Goal: Information Seeking & Learning: Learn about a topic

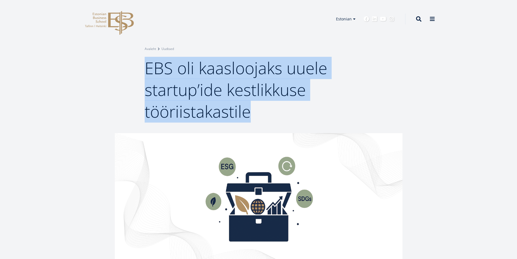
drag, startPoint x: 146, startPoint y: 68, endPoint x: 253, endPoint y: 112, distance: 115.1
click at [253, 112] on h1 "EBS oli kaasloojaks uuele startup’ide kestlikkuse tööriistakastile" at bounding box center [259, 89] width 228 height 65
copy span "EBS oli kaasloojaks uuele startup’ide kestlikkuse tööriistakastile"
click at [71, 64] on div "Breadcrumb Avaleht Uudised EBS oli kaasloojaks uuele startup’ide kestlikkuse tö…" at bounding box center [258, 66] width 517 height 133
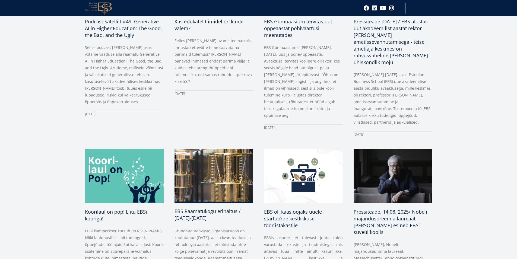
scroll to position [407, 0]
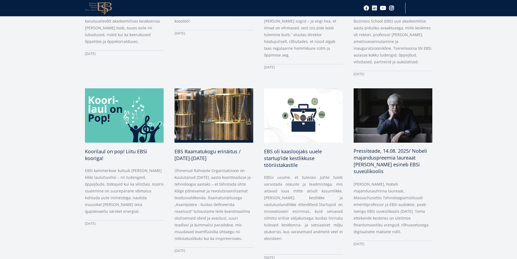
click at [371, 150] on span "Pressiteade, 14.08. 2025/ Nobeli majanduspreemia laureaat Bengt Holmström esine…" at bounding box center [391, 160] width 74 height 27
click at [300, 149] on span "EBS oli kaasloojaks uuele startup’ide kestlikkuse tööriistakastile" at bounding box center [293, 157] width 58 height 20
click at [359, 147] on span "Pressiteade, 14.08. 2025/ Nobeli majanduspreemia laureaat [PERSON_NAME] esineb …" at bounding box center [391, 160] width 74 height 27
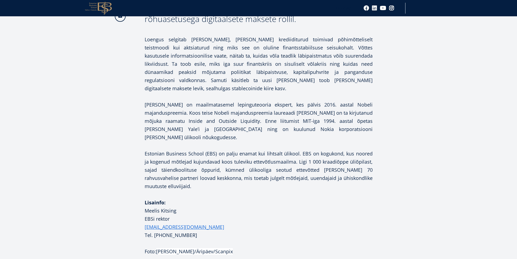
scroll to position [190, 0]
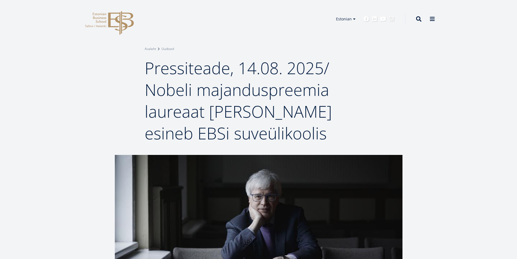
drag, startPoint x: 145, startPoint y: 68, endPoint x: 324, endPoint y: 134, distance: 190.2
click at [324, 134] on span "Pressiteade, 14.08. 2025/ Nobeli majanduspreemia laureaat [PERSON_NAME] esineb …" at bounding box center [238, 100] width 187 height 87
copy span "Pressiteade, 14.08. 2025/ Nobeli majanduspreemia laureaat [PERSON_NAME] esineb …"
click at [373, 79] on div "Breadcrumb Avaleht Uudised Pressiteade, 14.08. 2025/ Nobeli majanduspreemia lau…" at bounding box center [258, 95] width 271 height 98
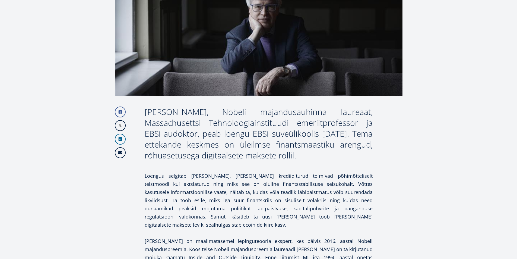
scroll to position [190, 0]
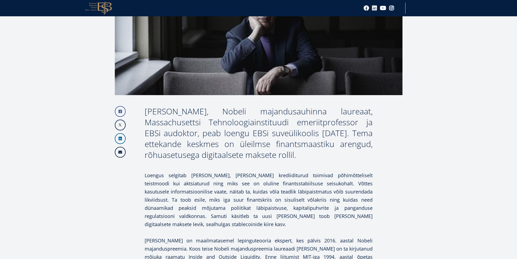
drag, startPoint x: 146, startPoint y: 112, endPoint x: 353, endPoint y: 155, distance: 211.8
click at [353, 155] on div "[PERSON_NAME], Nobeli majandusauhinna laureaat, Massachusettsi Tehnoloogiainsti…" at bounding box center [259, 133] width 228 height 54
copy div "[PERSON_NAME], Nobeli majandusauhinna laureaat, Massachusettsi Tehnoloogiainsti…"
click at [159, 166] on div "Facebook Linkedin Email Bengt Holmström, Nobeli majandusauhinna laureaat, Massa…" at bounding box center [259, 248] width 228 height 285
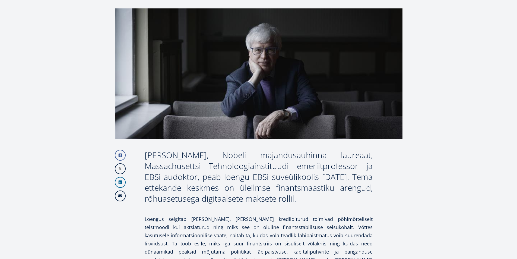
scroll to position [147, 0]
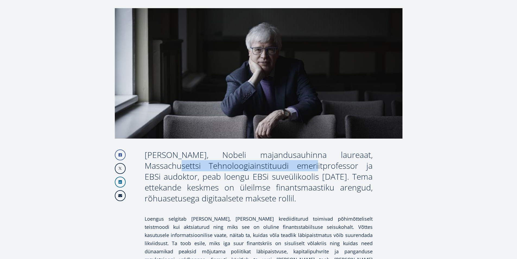
drag, startPoint x: 145, startPoint y: 166, endPoint x: 278, endPoint y: 164, distance: 132.2
click at [278, 164] on div "[PERSON_NAME], Nobeli majandusauhinna laureaat, Massachusettsi Tehnoloogiainsti…" at bounding box center [259, 176] width 228 height 54
copy div "Massachusettsi Tehnoloogiainstituu"
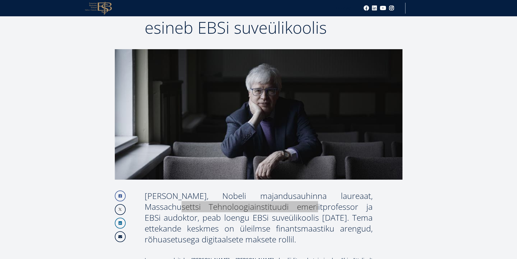
scroll to position [4, 0]
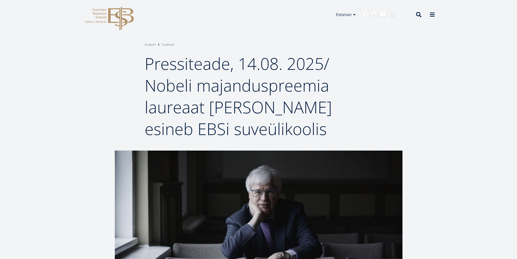
drag, startPoint x: 147, startPoint y: 63, endPoint x: 327, endPoint y: 125, distance: 190.4
click at [327, 125] on h1 "Pressiteade, 14.08. 2025/ Nobeli majanduspreemia laureaat [PERSON_NAME] esineb …" at bounding box center [259, 96] width 228 height 87
copy span "Pressiteade, 14.08. 2025/ Nobeli majanduspreemia laureaat [PERSON_NAME] esineb …"
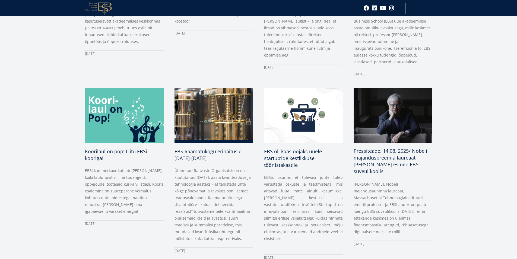
click at [384, 156] on span "Pressiteade, 14.08. 2025/ Nobeli majanduspreemia laureaat [PERSON_NAME] esineb …" at bounding box center [391, 160] width 74 height 27
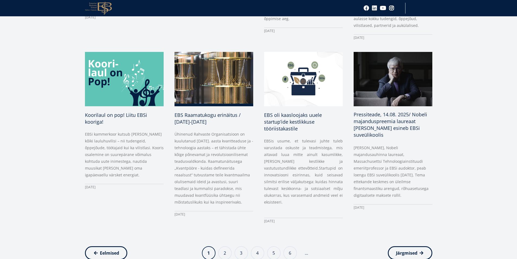
scroll to position [516, 0]
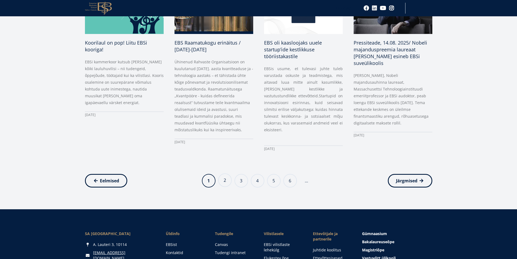
click at [226, 173] on link "Page 2" at bounding box center [225, 180] width 14 height 14
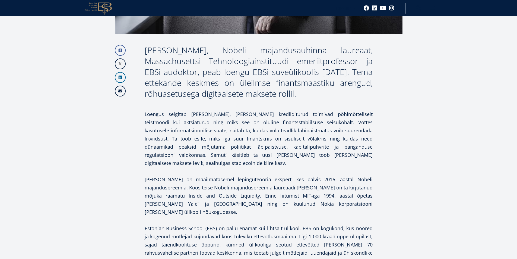
scroll to position [244, 0]
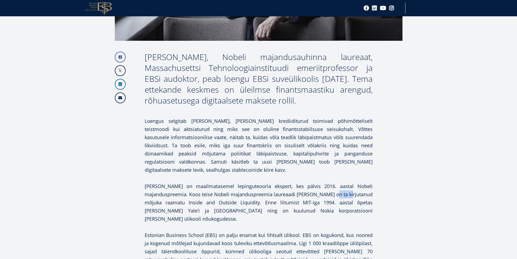
drag, startPoint x: 314, startPoint y: 186, endPoint x: 329, endPoint y: 186, distance: 15.5
click at [329, 186] on p "[PERSON_NAME] on maailmatasemel lepinguteooria ekspert, kes pälvis 2016. aastal…" at bounding box center [259, 202] width 228 height 41
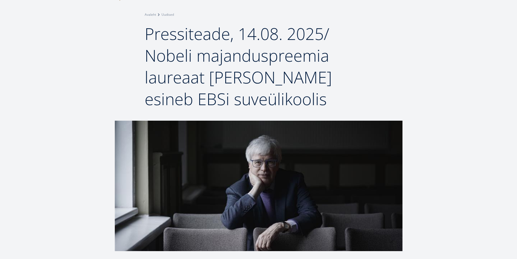
scroll to position [0, 0]
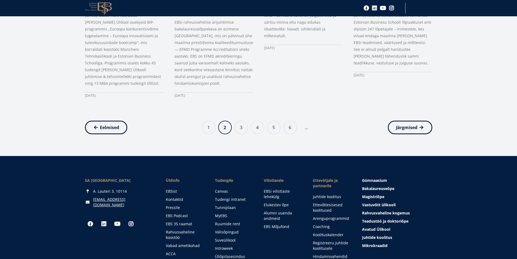
scroll to position [622, 0]
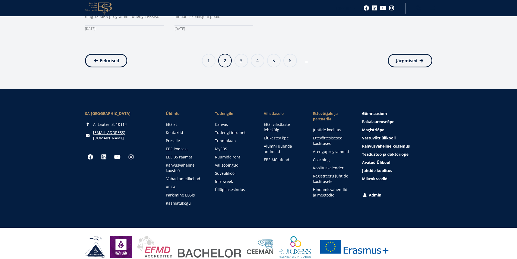
click at [185, 176] on link "Vabad ametikohad" at bounding box center [185, 178] width 38 height 5
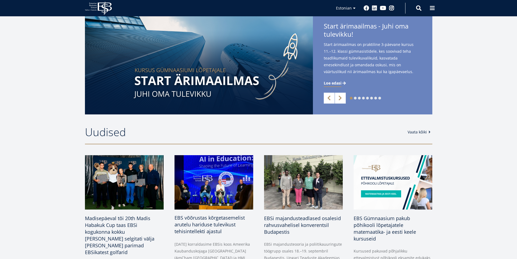
scroll to position [217, 0]
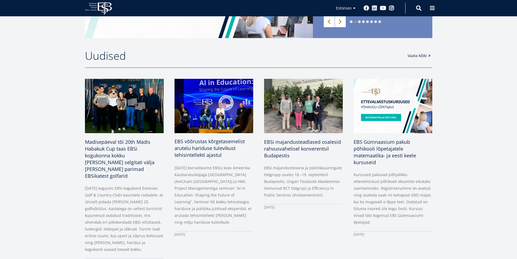
click at [189, 149] on span "EBS võõrustas kõrgetasemelist arutelu hariduse tulevikust tehisintellekti ajast…" at bounding box center [210, 148] width 70 height 20
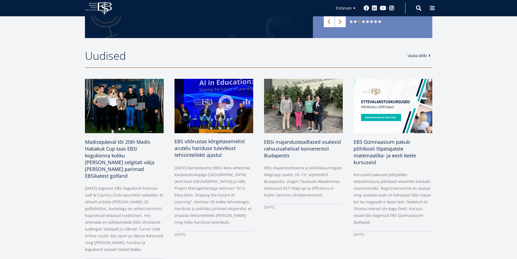
click at [187, 147] on span "EBS võõrustas kõrgetasemelist arutelu hariduse tulevikust tehisintellekti ajast…" at bounding box center [210, 148] width 70 height 20
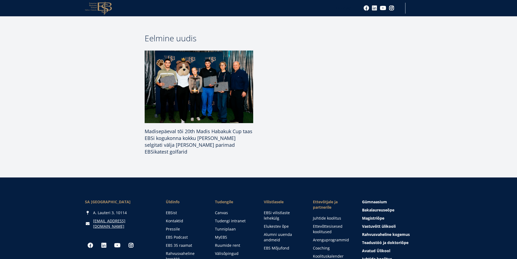
scroll to position [651, 0]
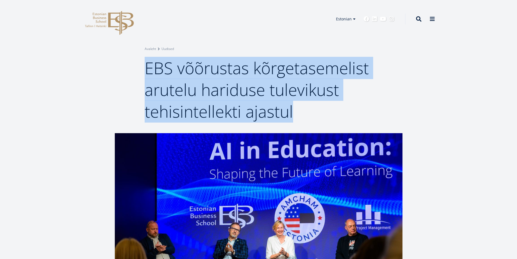
drag, startPoint x: 146, startPoint y: 67, endPoint x: 297, endPoint y: 108, distance: 157.0
click at [297, 108] on h1 "EBS võõrustas kõrgetasemelist arutelu hariduse tulevikust tehisintellekti ajast…" at bounding box center [259, 89] width 228 height 65
copy span "EBS võõrustas kõrgetasemelist arutelu hariduse tulevikust tehisintellekti ajast…"
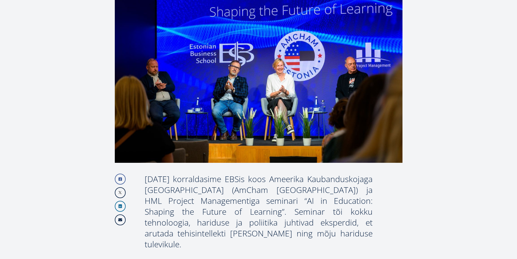
scroll to position [163, 0]
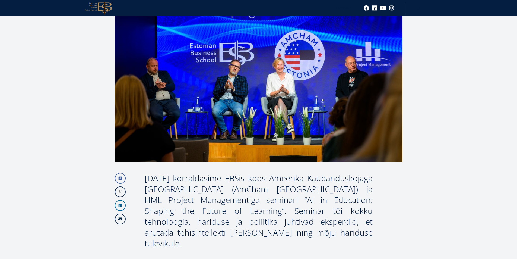
click at [178, 176] on div "[DATE] korraldasime EBSis koos Ameerika Kaubanduskojaga [GEOGRAPHIC_DATA] (AmCh…" at bounding box center [259, 211] width 228 height 76
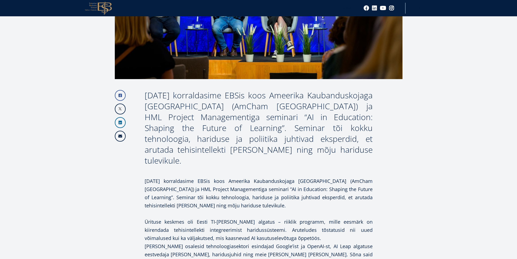
scroll to position [271, 0]
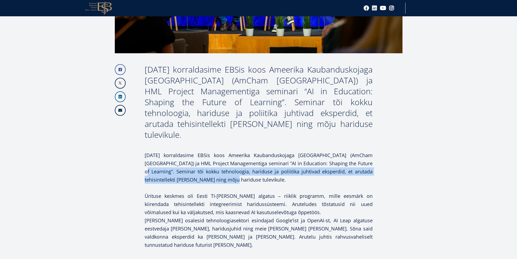
drag, startPoint x: 347, startPoint y: 154, endPoint x: 227, endPoint y: 171, distance: 121.2
click at [227, 171] on p "18. septembril korraldasime EBSis koos Ameerika Kaubanduskojaga Eestis (AmCham …" at bounding box center [259, 167] width 228 height 33
copy p "Seminar tõi kokku tehnoloogia, hariduse ja poliitika juhtivad eksperdid, et aru…"
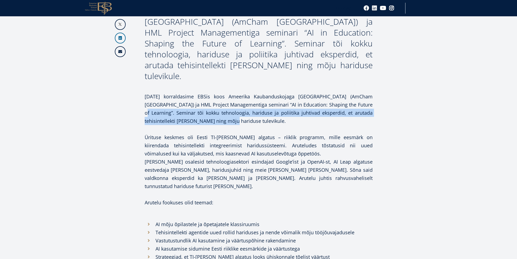
scroll to position [353, 0]
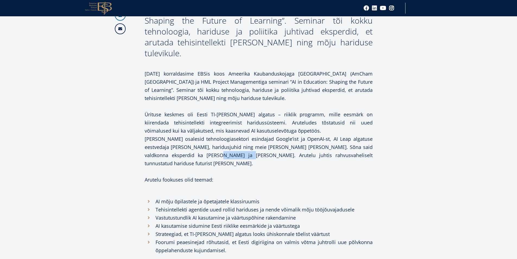
drag, startPoint x: 176, startPoint y: 144, endPoint x: 204, endPoint y: 146, distance: 27.7
click at [204, 146] on p "Foorumil osalesid tehnoloogiasektori esindajad Google’ist ja OpenAI-st, AI Leap…" at bounding box center [259, 151] width 228 height 33
copy p "Shvaikovsky"
click at [186, 153] on p "Foorumil osalesid tehnoloogiasektori esindajad Google’ist ja OpenAI-st, AI Leap…" at bounding box center [259, 151] width 228 height 33
drag, startPoint x: 184, startPoint y: 152, endPoint x: 199, endPoint y: 153, distance: 15.3
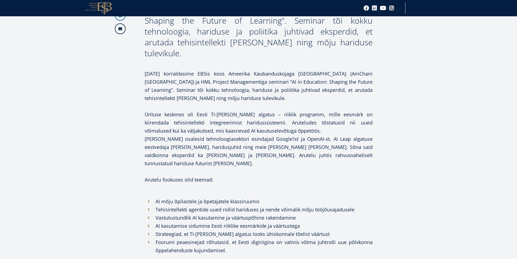
click at [199, 153] on p "Foorumil osalesid tehnoloogiasektori esindajad Google’ist ja OpenAI-st, AI Leap…" at bounding box center [259, 151] width 228 height 33
copy p "Naglee"
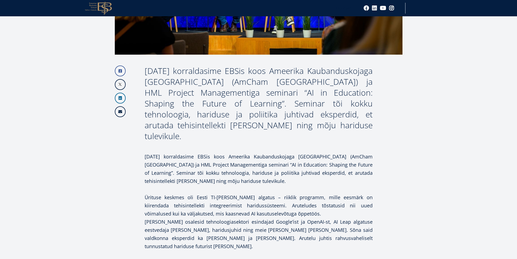
scroll to position [201, 0]
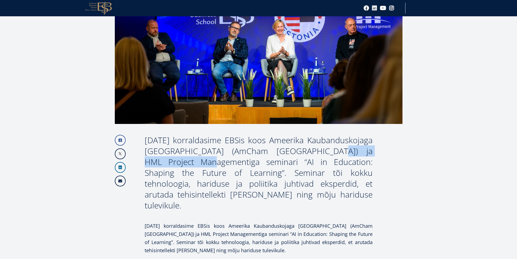
drag, startPoint x: 325, startPoint y: 150, endPoint x: 193, endPoint y: 157, distance: 132.4
click at [193, 157] on div "18. septembril korraldasime EBSis koos Ameerika Kaubanduskojaga Eestis (AmCham …" at bounding box center [259, 173] width 228 height 76
copy div "HML Project Management"
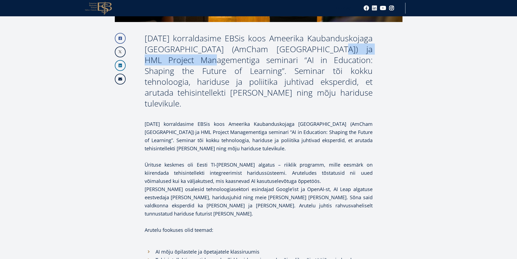
scroll to position [337, 0]
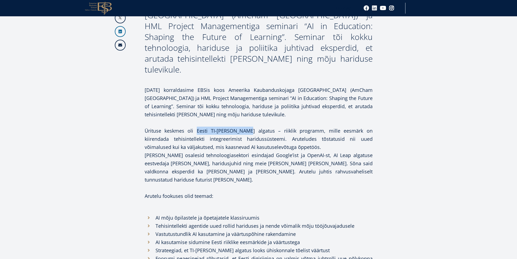
drag, startPoint x: 196, startPoint y: 120, endPoint x: 247, endPoint y: 118, distance: 50.5
click at [247, 126] on p "Ürituse keskmes oli Eesti TI-hüpe algatus – riiklik programm, mille eesmärk on …" at bounding box center [259, 138] width 228 height 24
copy p "Eesti TI-hüpe algatus"
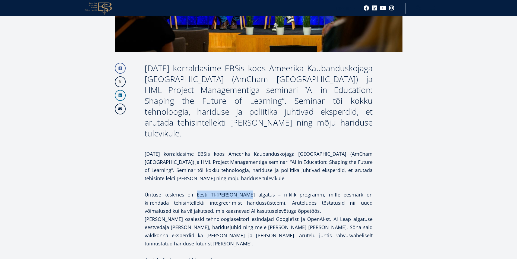
scroll to position [282, 0]
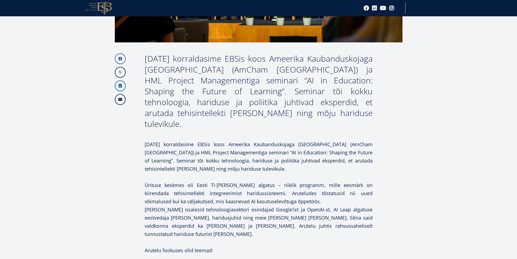
click at [309, 205] on p "Foorumil osalesid tehnoloogiasektori esindajad Google’ist ja OpenAI-st, AI Leap…" at bounding box center [259, 221] width 228 height 33
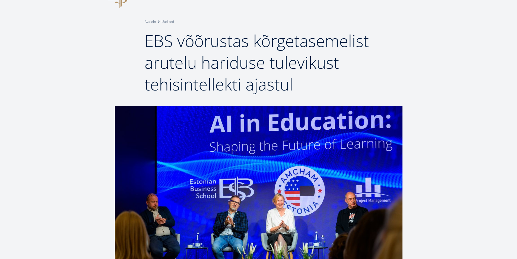
scroll to position [0, 0]
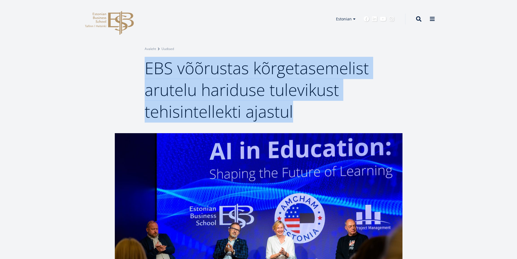
drag, startPoint x: 148, startPoint y: 68, endPoint x: 303, endPoint y: 108, distance: 160.7
click at [303, 108] on h1 "EBS võõrustas kõrgetasemelist arutelu hariduse tulevikust tehisintellekti ajast…" at bounding box center [259, 89] width 228 height 65
copy span "EBS võõrustas kõrgetasemelist arutelu hariduse tulevikust tehisintellekti ajast…"
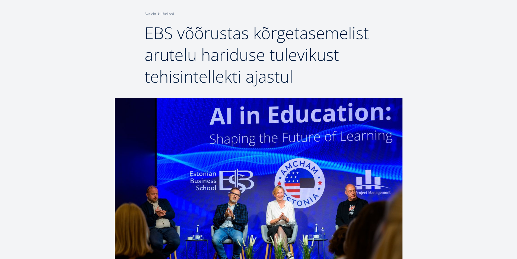
scroll to position [54, 0]
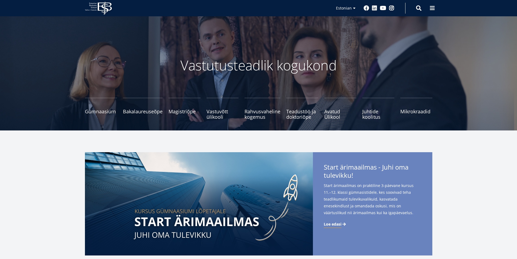
scroll to position [217, 0]
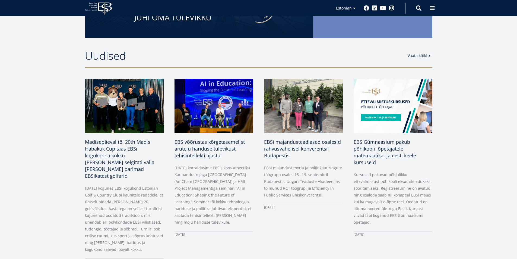
click at [103, 148] on span "Madisepäeval tõi 20th Madis Habakuk Cup taas EBSi kogukonna kokku [PERSON_NAME]…" at bounding box center [119, 158] width 69 height 40
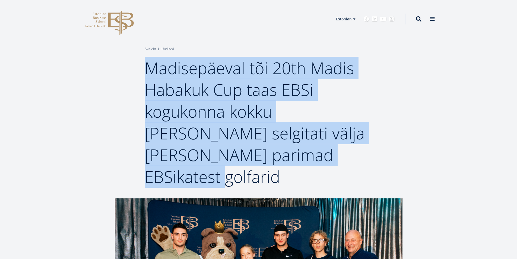
drag, startPoint x: 147, startPoint y: 68, endPoint x: 343, endPoint y: 164, distance: 217.8
click at [343, 164] on span "Madisepäeval tõi 20th Madis Habakuk Cup taas EBSi kogukonna kokku [PERSON_NAME]…" at bounding box center [255, 122] width 220 height 131
copy span "Madisepäeval tõi 20th Madis Habakuk Cup taas EBSi kogukonna kokku [PERSON_NAME]…"
click at [131, 111] on div "Breadcrumb Avaleht Uudised Madisepäeval tõi 20th Madis Habakuk Cup taas EBSi ko…" at bounding box center [258, 116] width 271 height 141
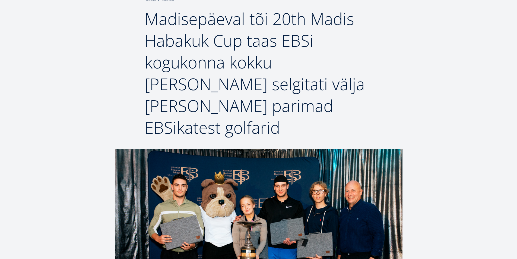
scroll to position [54, 0]
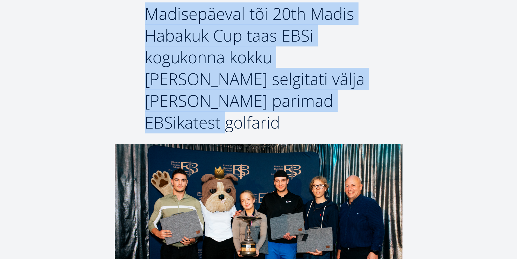
drag, startPoint x: 147, startPoint y: 13, endPoint x: 341, endPoint y: 96, distance: 211.0
click at [341, 96] on span "Madisepäeval tõi 20th Madis Habakuk Cup taas EBSi kogukonna kokku [PERSON_NAME]…" at bounding box center [255, 67] width 220 height 131
copy span "Madisepäeval tõi 20th Madis Habakuk Cup taas EBSi kogukonna kokku [PERSON_NAME]…"
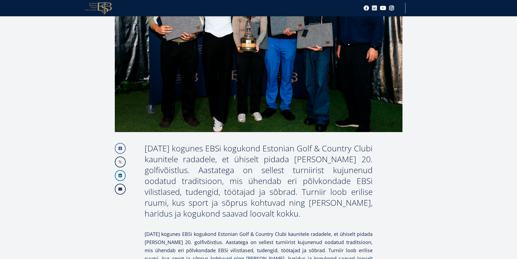
scroll to position [299, 0]
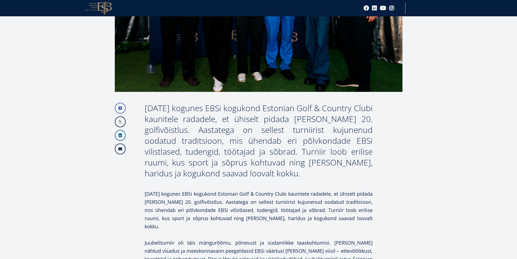
click at [218, 140] on div "21. septembril kogunes EBSi kogukond Estonian Golf & Country Clubi kaunitele ra…" at bounding box center [259, 141] width 228 height 76
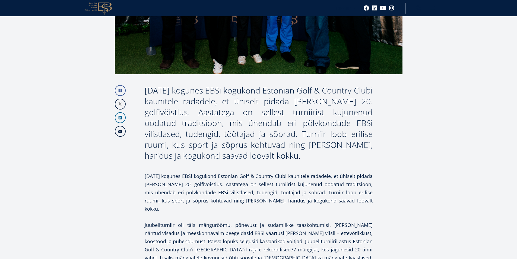
scroll to position [326, 0]
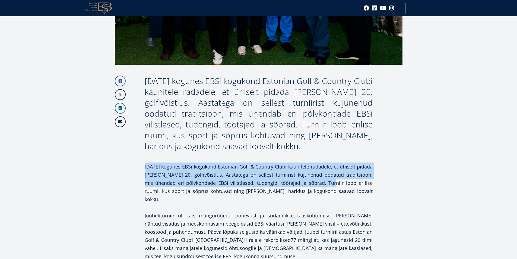
drag, startPoint x: 145, startPoint y: 145, endPoint x: 327, endPoint y: 160, distance: 182.8
click at [327, 162] on p "21. septembril kogunes EBSi kogukond Estonian Golf & Country Clubi kaunitele ra…" at bounding box center [259, 182] width 228 height 41
copy p "21. septembril kogunes EBSi kogukond Estonian Golf & Country Clubi kaunitele ra…"
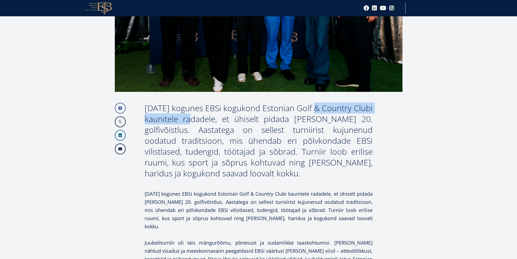
drag, startPoint x: 310, startPoint y: 86, endPoint x: 191, endPoint y: 98, distance: 119.0
click at [191, 103] on div "21. septembril kogunes EBSi kogukond Estonian Golf & Country Clubi kaunitele ra…" at bounding box center [259, 141] width 228 height 76
copy div "Estonian Golf & Country Club"
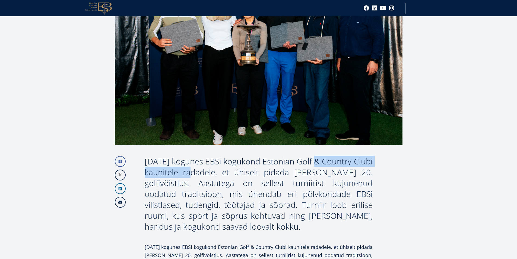
scroll to position [217, 0]
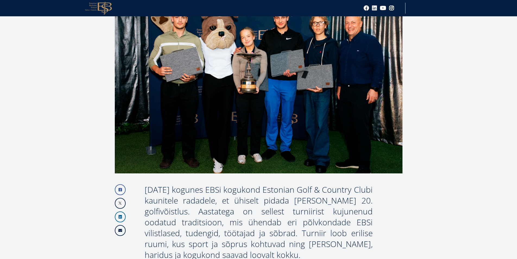
click at [260, 188] on div "21. septembril kogunes EBSi kogukond Estonian Golf & Country Clubi kaunitele ra…" at bounding box center [259, 222] width 228 height 76
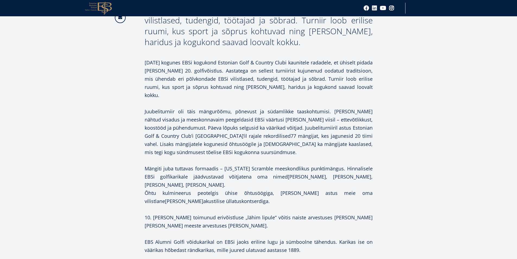
scroll to position [434, 0]
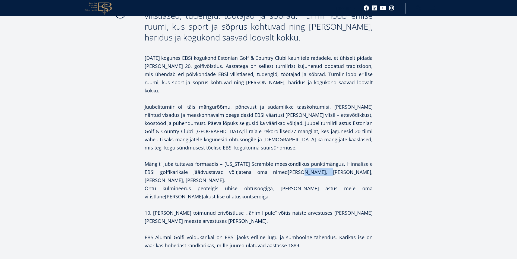
drag, startPoint x: 271, startPoint y: 143, endPoint x: 297, endPoint y: 142, distance: 26.3
click at [297, 169] on b "Viivi Mannermaa, Leo Mäkipää, Nico Böckerman, Aaron Salovaara." at bounding box center [259, 176] width 228 height 15
copy b "Mannermaa"
drag, startPoint x: 346, startPoint y: 143, endPoint x: 371, endPoint y: 143, distance: 24.7
click at [371, 169] on b "Viivi Mannermaa, Leo Mäkipää, Nico Böckerman, Aaron Salovaara." at bounding box center [259, 176] width 228 height 15
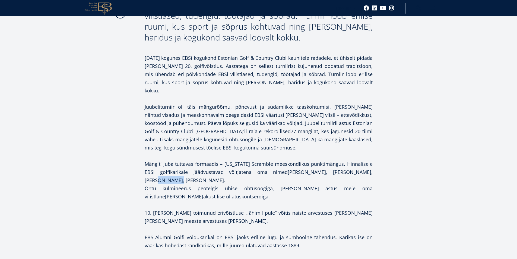
copy b "Böckerman"
drag, startPoint x: 160, startPoint y: 149, endPoint x: 181, endPoint y: 150, distance: 21.8
click at [181, 169] on b "Viivi Mannermaa, Leo Mäkipää, Nico Böckerman, Aaron Salovaara." at bounding box center [259, 176] width 228 height 15
copy b "Salovaara"
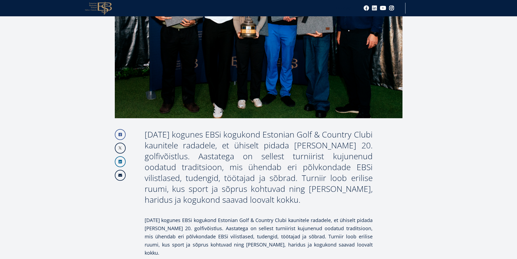
scroll to position [271, 0]
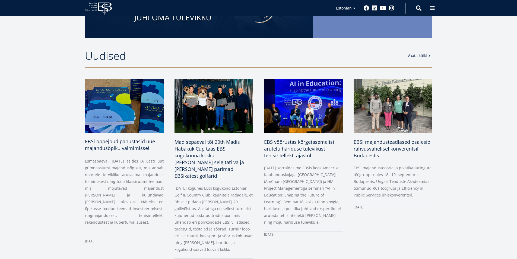
scroll to position [217, 0]
click at [121, 141] on span "EBSi õppejõud panustasid uue majandusõpiku valmimisse!" at bounding box center [120, 144] width 70 height 13
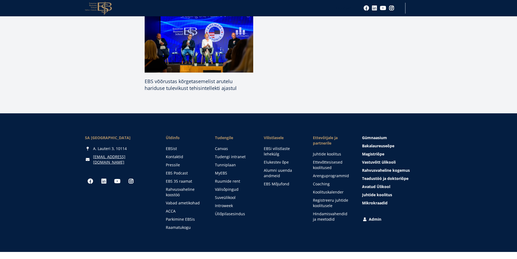
scroll to position [502, 0]
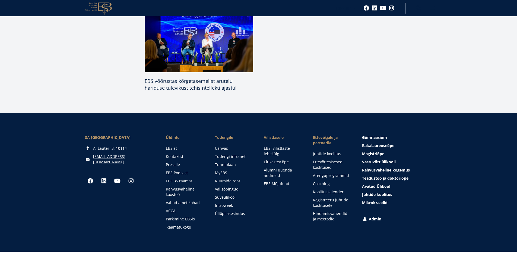
click at [183, 224] on link "Raamatukogu" at bounding box center [185, 226] width 38 height 5
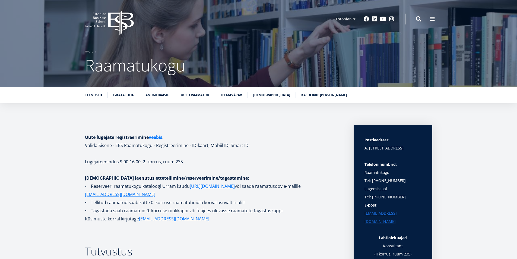
click at [154, 137] on link "veebis" at bounding box center [156, 137] width 14 height 8
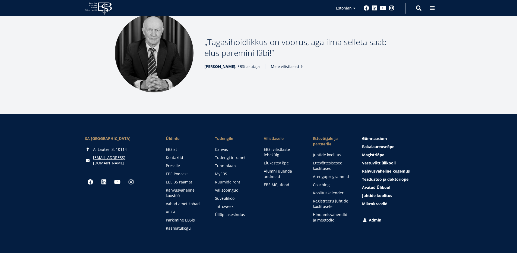
scroll to position [731, 0]
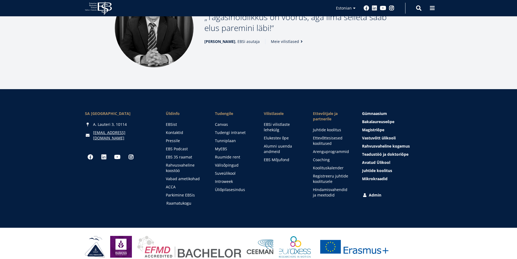
click at [184, 200] on link "Raamatukogu" at bounding box center [185, 202] width 38 height 5
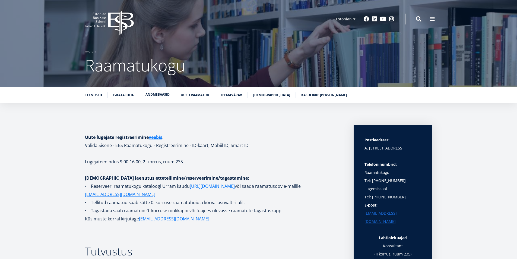
click at [156, 94] on link "Andmebaasid" at bounding box center [157, 94] width 24 height 5
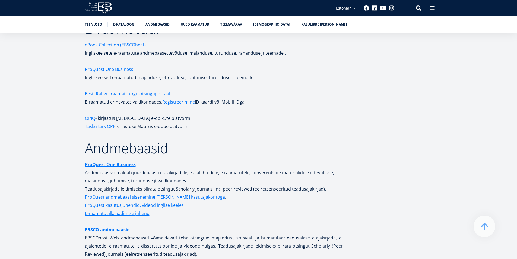
scroll to position [936, 0]
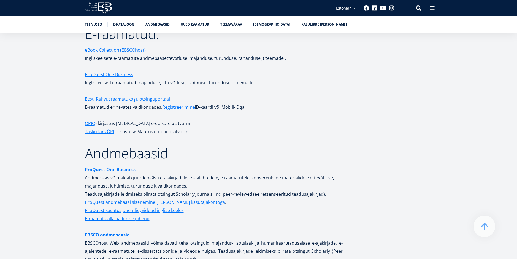
click at [109, 166] on strong "ProQuest One Business" at bounding box center [110, 169] width 51 height 6
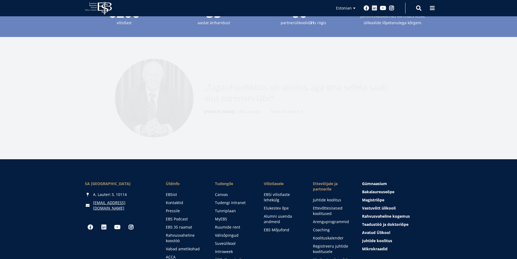
scroll to position [731, 0]
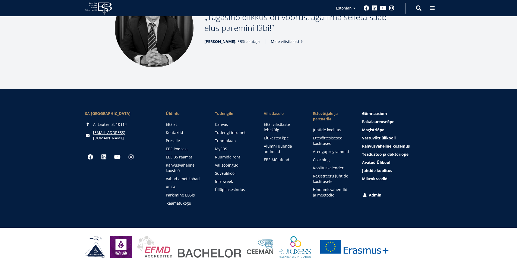
click at [173, 200] on link "Raamatukogu" at bounding box center [185, 202] width 38 height 5
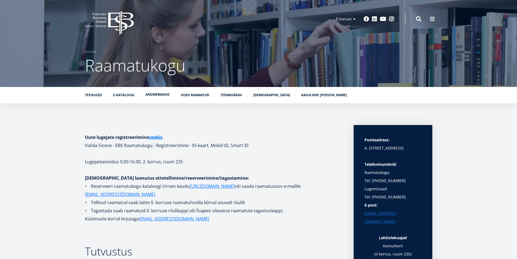
click at [156, 94] on link "Andmebaasid" at bounding box center [157, 94] width 24 height 5
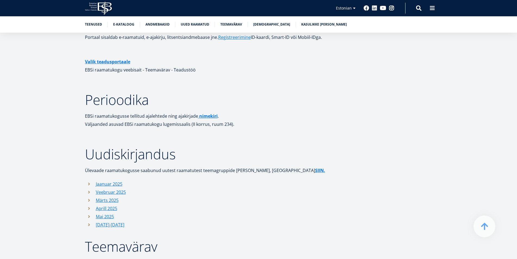
scroll to position [1561, 0]
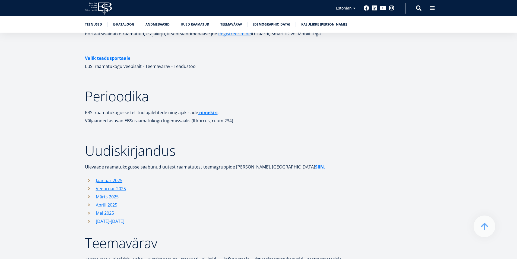
click at [103, 217] on link "Juuni-august 2025" at bounding box center [110, 221] width 29 height 8
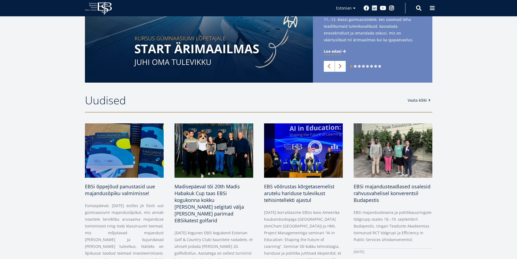
scroll to position [299, 0]
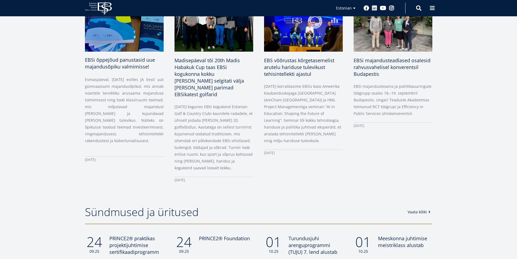
click at [105, 64] on span "EBSi õppejõud panustasid uue majandusõpiku valmimisse!" at bounding box center [120, 62] width 70 height 13
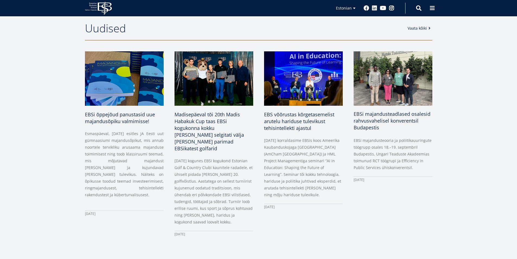
scroll to position [109, 0]
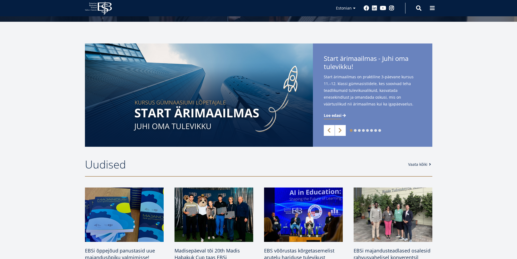
click at [412, 165] on link "Vaata kõiki" at bounding box center [420, 164] width 25 height 5
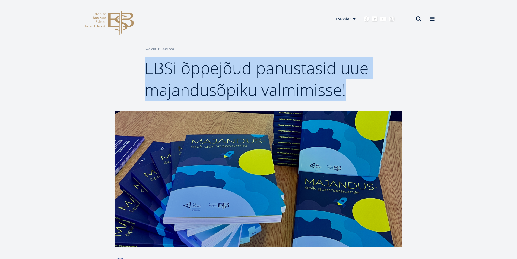
drag, startPoint x: 146, startPoint y: 64, endPoint x: 355, endPoint y: 90, distance: 210.5
click at [355, 90] on h1 "EBSi õppejõud panustasid uue majandusõpiku valmimisse!" at bounding box center [259, 78] width 228 height 43
copy span "EBSi õppejõud panustasid uue majandusõpiku valmimisse!"
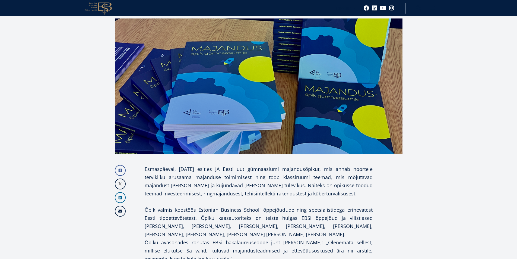
scroll to position [163, 0]
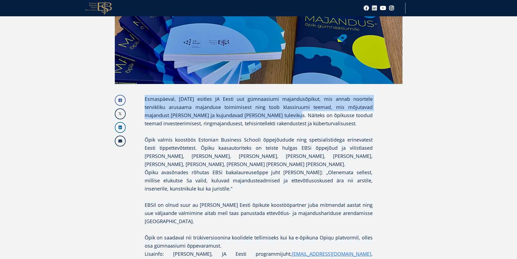
drag, startPoint x: 145, startPoint y: 99, endPoint x: 280, endPoint y: 112, distance: 135.1
click at [280, 112] on p "Esmaspäeval, [DATE] esitles JA Eesti uut gümnaasiumi majandusõpikut, mis annab …" at bounding box center [259, 111] width 228 height 33
copy p "Esmaspäeval, 22. septembril esitles JA Eesti uut gümnaasiumi majandusõpikut, mi…"
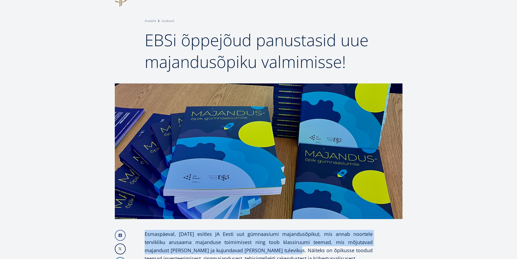
scroll to position [0, 0]
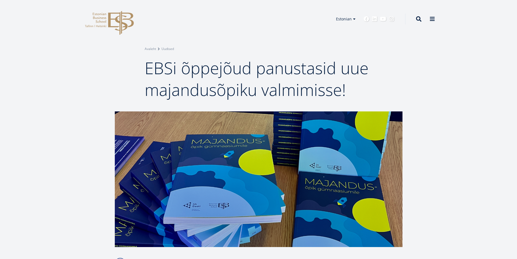
click at [164, 75] on span "EBSi õppejõud panustasid uue majandusõpiku valmimisse!" at bounding box center [257, 79] width 224 height 44
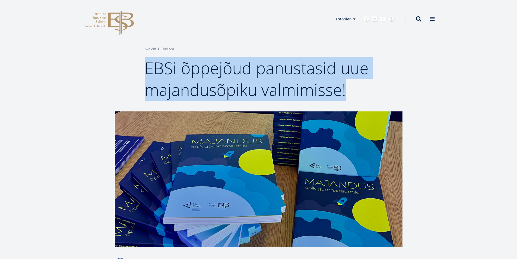
drag, startPoint x: 148, startPoint y: 67, endPoint x: 350, endPoint y: 100, distance: 204.9
click at [350, 100] on h1 "EBSi õppejõud panustasid uue majandusõpiku valmimisse!" at bounding box center [259, 78] width 228 height 43
copy span "EBSi õppejõud panustasid uue majandusõpiku valmimisse!"
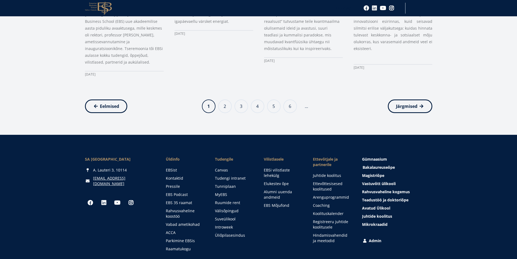
scroll to position [597, 0]
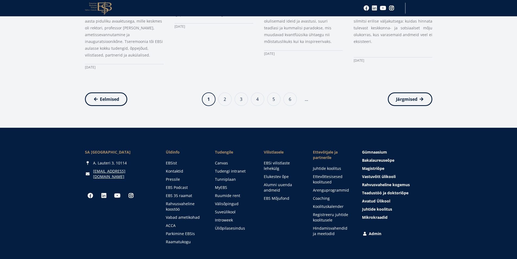
click at [219, 92] on li "Page 2" at bounding box center [225, 99] width 14 height 14
click at [223, 92] on link "Page 2" at bounding box center [225, 99] width 14 height 14
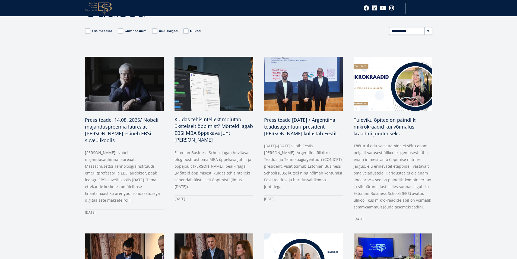
scroll to position [54, 0]
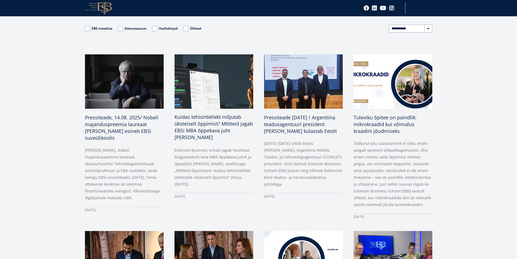
click at [209, 135] on h3 "Kuidas tehisintellekt mõjutab üksteiselt õppimist? Mõtteid jagab EBSi MBA õppek…" at bounding box center [214, 126] width 79 height 27
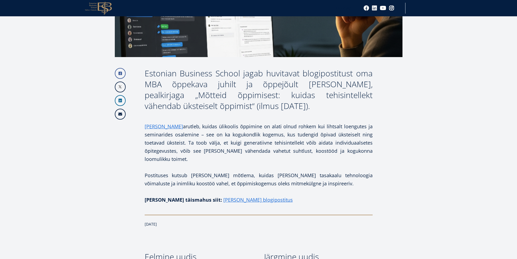
scroll to position [255, 0]
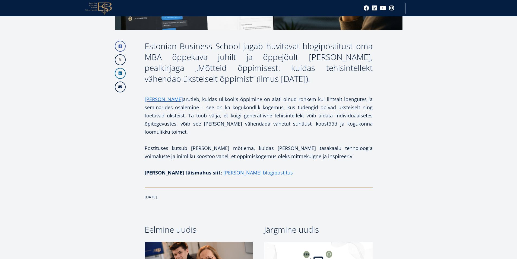
click at [223, 172] on link "Marko Rillo blogipostitus" at bounding box center [257, 172] width 69 height 8
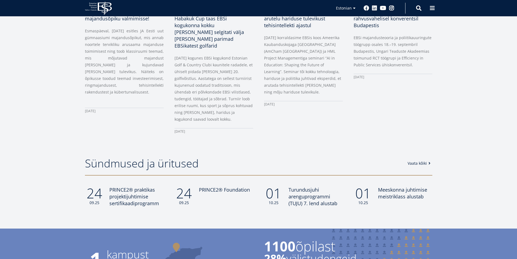
scroll to position [353, 0]
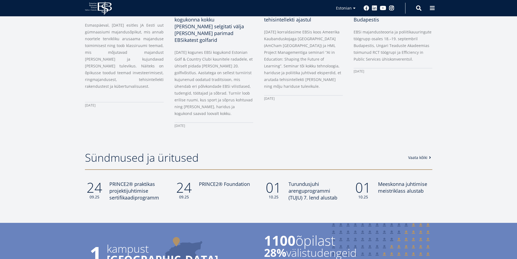
click at [421, 155] on link "Vaata kõiki" at bounding box center [420, 157] width 25 height 5
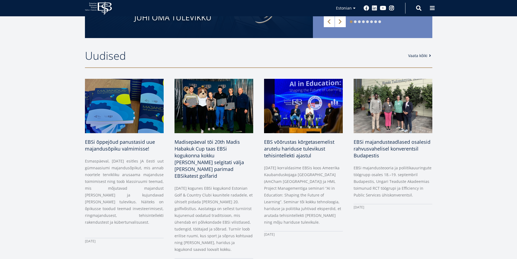
click at [416, 56] on link "Vaata kõiki" at bounding box center [420, 55] width 25 height 5
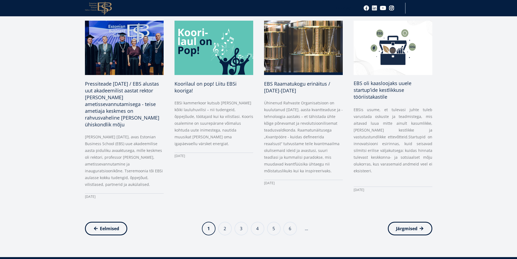
scroll to position [570, 0]
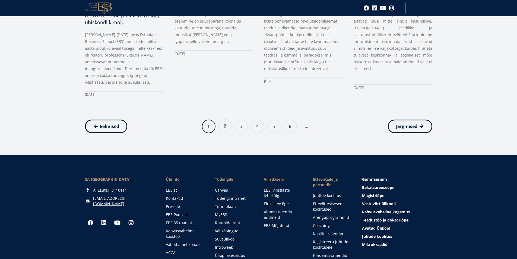
click at [224, 119] on link "Page 2" at bounding box center [225, 126] width 14 height 14
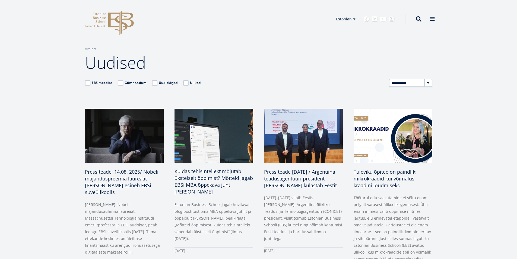
click at [192, 173] on span "Kuidas tehisintellekt mõjutab üksteiselt õppimist? Mõtteid jagab EBSi MBA õppek…" at bounding box center [214, 181] width 78 height 27
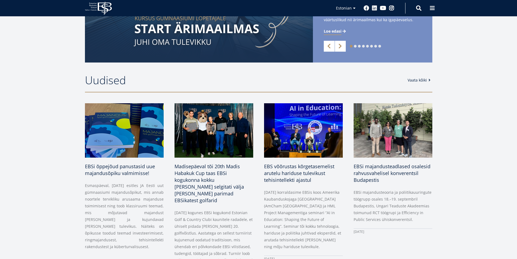
scroll to position [217, 0]
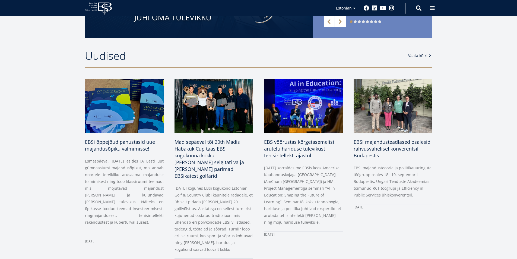
click at [424, 55] on link "Vaata kõiki" at bounding box center [420, 55] width 25 height 5
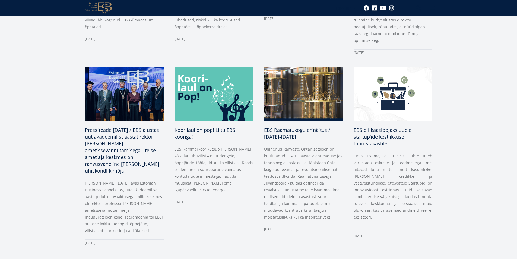
scroll to position [543, 0]
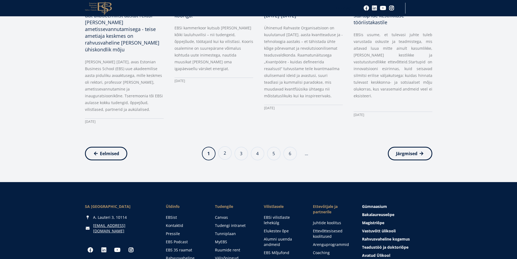
click at [225, 146] on link "Page 2" at bounding box center [225, 153] width 14 height 14
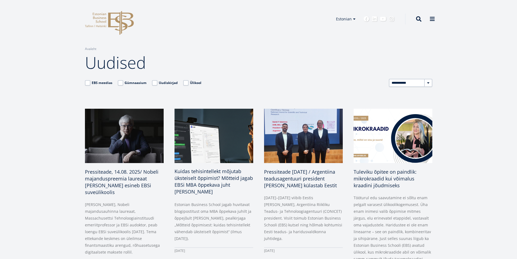
click at [213, 170] on span "Kuidas tehisintellekt mõjutab üksteiselt õppimist? Mõtteid jagab EBSi MBA õppek…" at bounding box center [214, 181] width 78 height 27
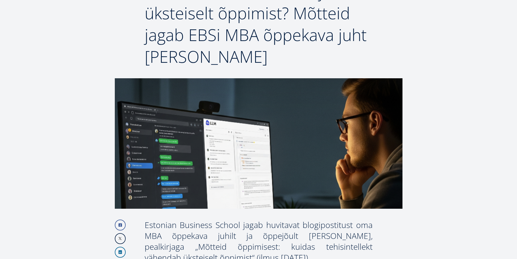
scroll to position [163, 0]
